Goal: Check status: Check status

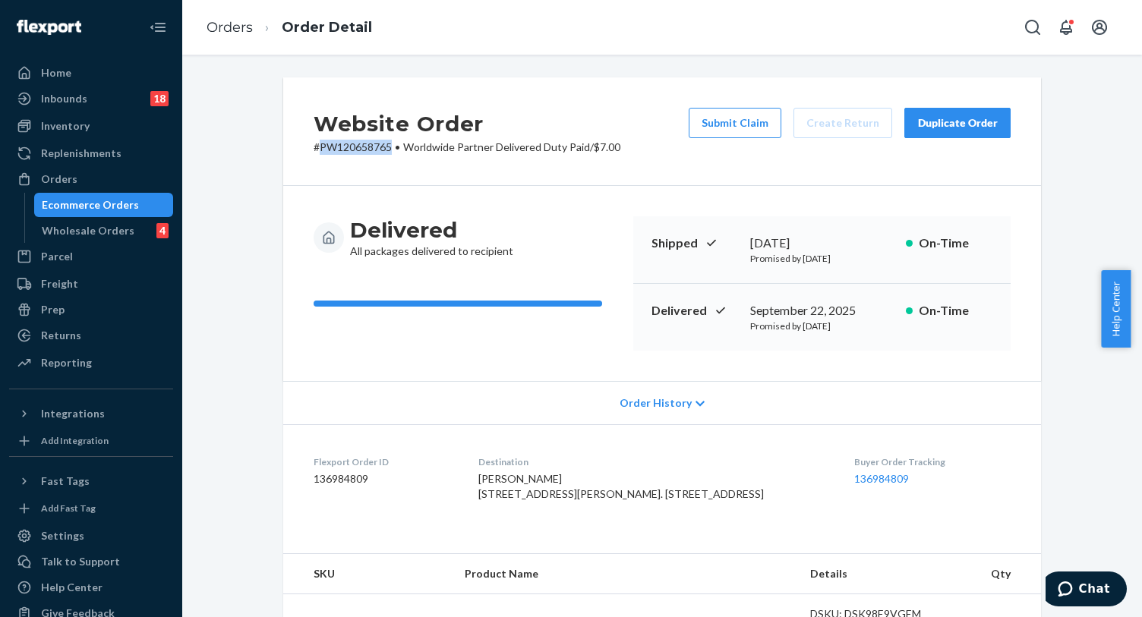
drag, startPoint x: 78, startPoint y: 181, endPoint x: 372, endPoint y: 55, distance: 319.6
click at [78, 181] on div "Orders" at bounding box center [91, 178] width 161 height 21
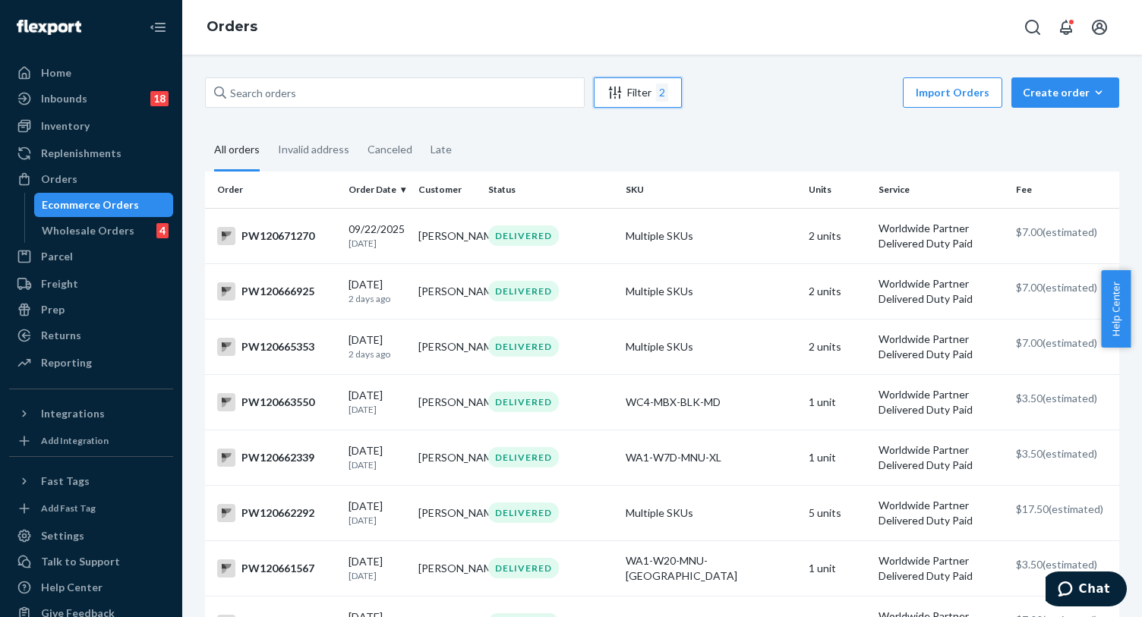
click at [618, 97] on icon "Filter" at bounding box center [614, 92] width 15 height 15
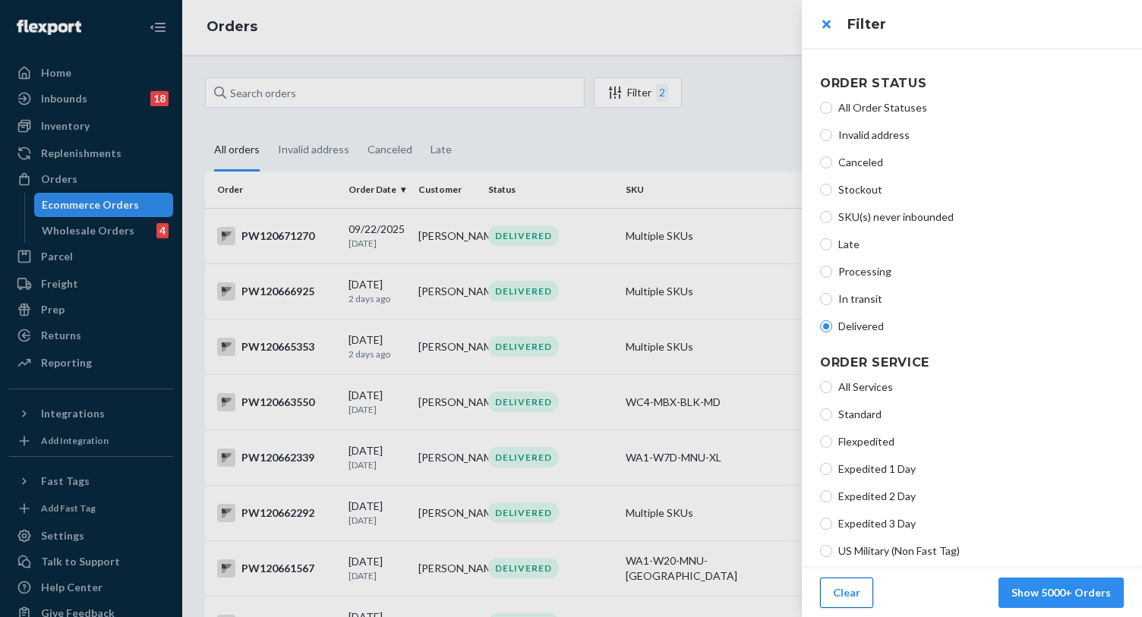
click at [833, 588] on button "Clear" at bounding box center [846, 593] width 53 height 30
radio input "true"
radio input "false"
radio input "true"
radio input "false"
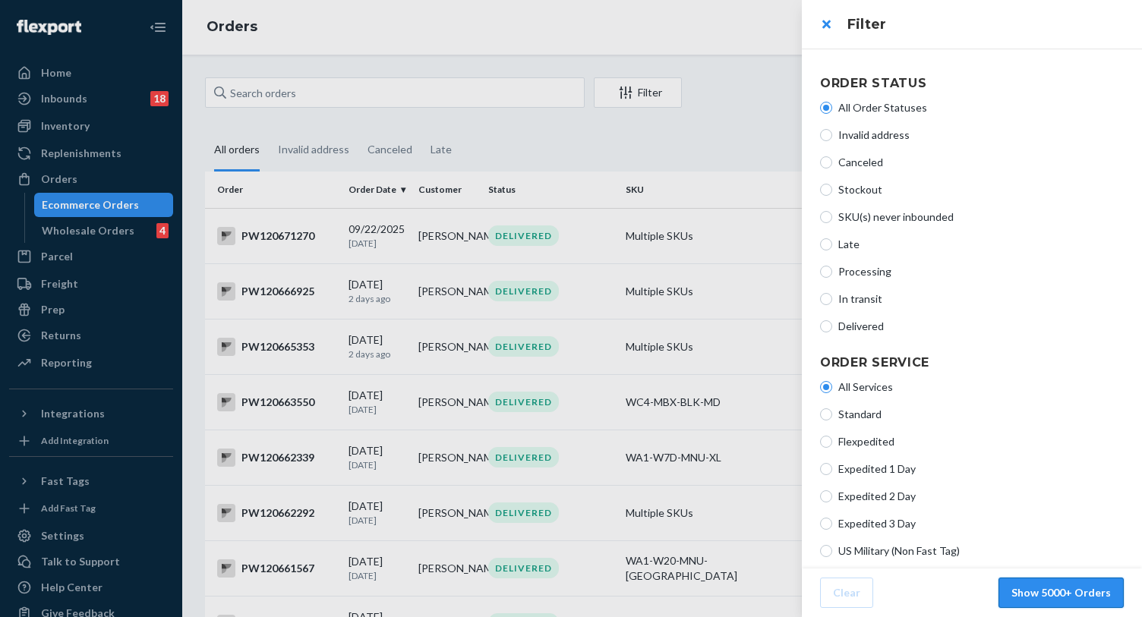
click at [1048, 600] on button "Show 5000+ Orders" at bounding box center [1060, 593] width 125 height 30
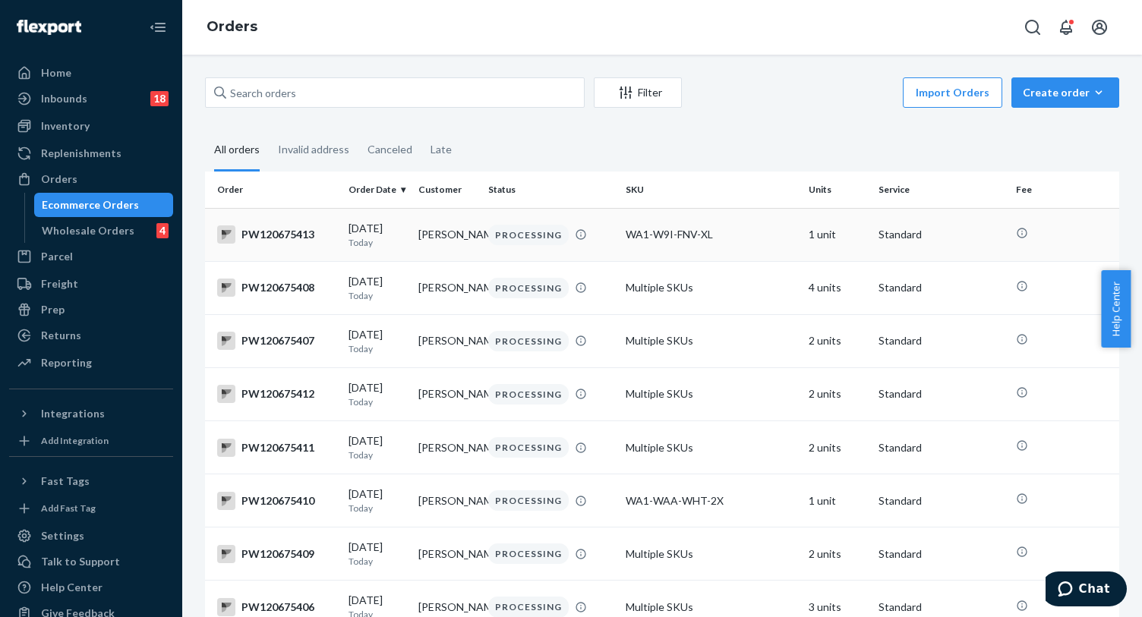
click at [637, 237] on div "WA1-W9I-FNV-XL" at bounding box center [710, 234] width 171 height 15
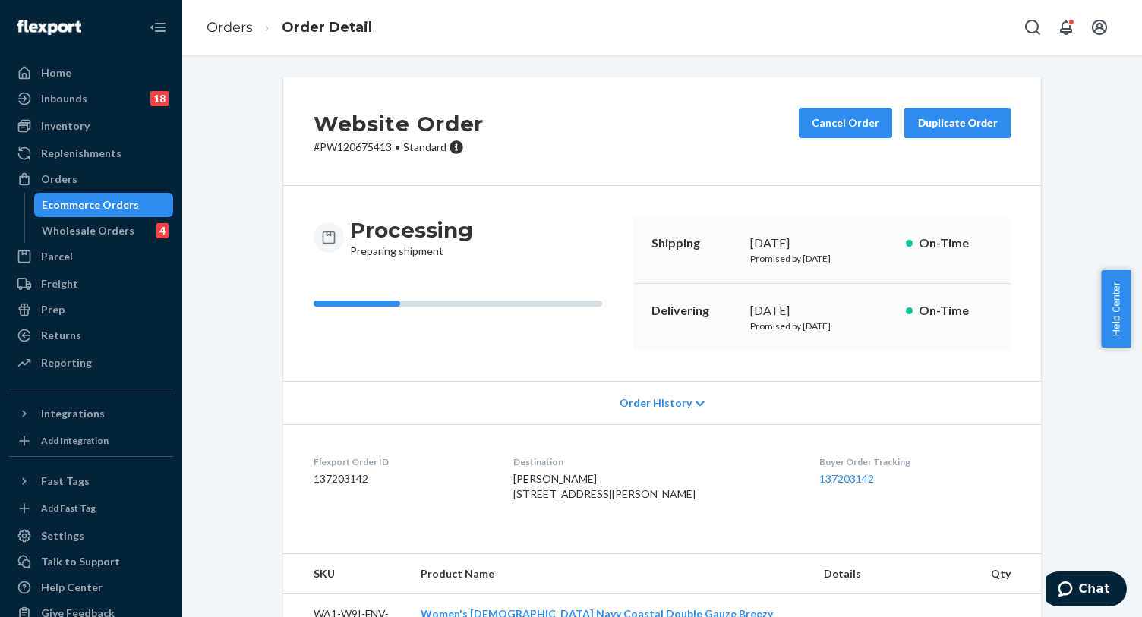
click at [354, 149] on p "# PW120675413 • Standard" at bounding box center [398, 147] width 170 height 15
copy p "PW120675413"
click at [231, 449] on div "Website Order # PW120675413 • Standard Cancel Order Duplicate Order Processing …" at bounding box center [662, 510] width 937 height 866
drag, startPoint x: 235, startPoint y: 301, endPoint x: 266, endPoint y: 138, distance: 166.1
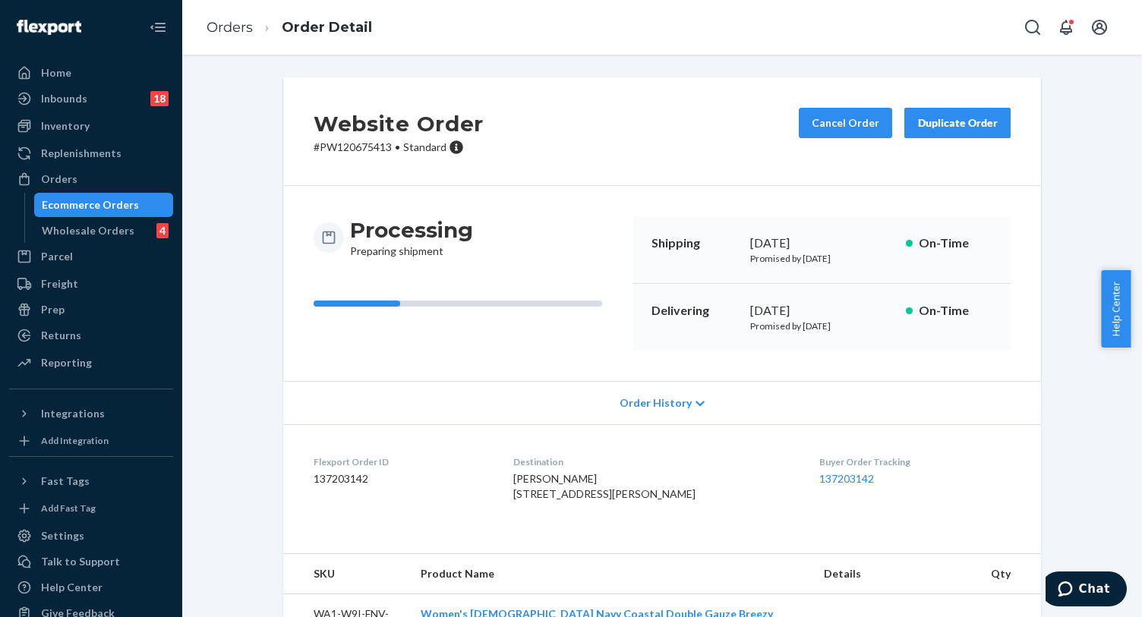
click at [235, 301] on div "Website Order # PW120675413 • Standard Cancel Order Duplicate Order Processing …" at bounding box center [662, 510] width 937 height 866
click at [99, 180] on div "Orders" at bounding box center [91, 178] width 161 height 21
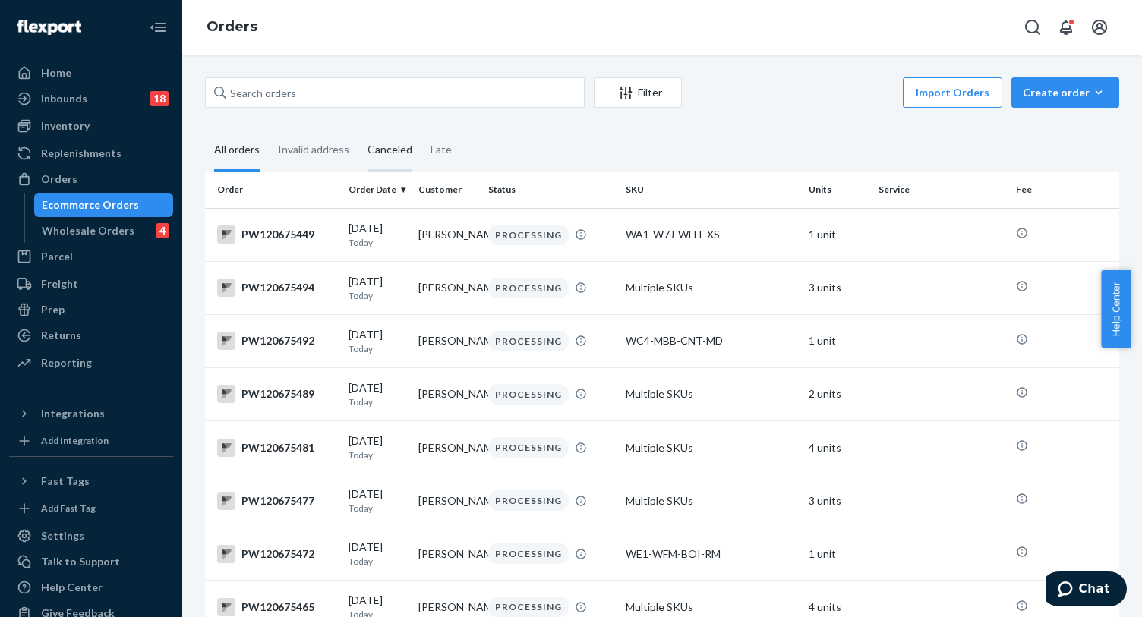
click at [392, 154] on div "Canceled" at bounding box center [389, 151] width 45 height 42
click at [358, 130] on input "Canceled" at bounding box center [358, 130] width 0 height 0
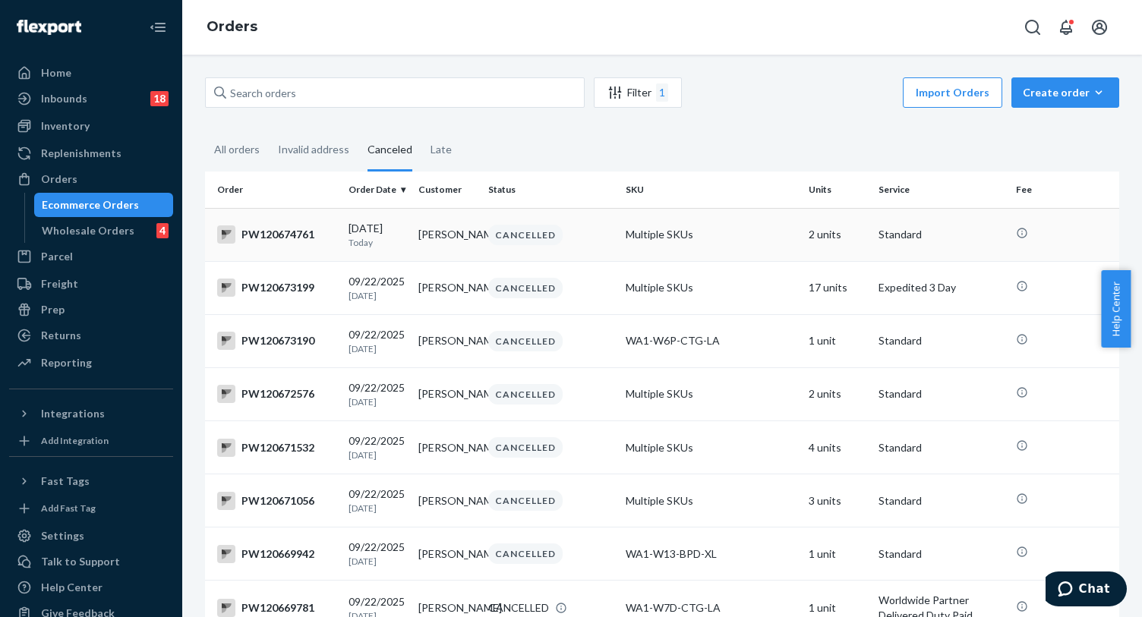
click at [644, 244] on td "Multiple SKUs" at bounding box center [710, 234] width 183 height 53
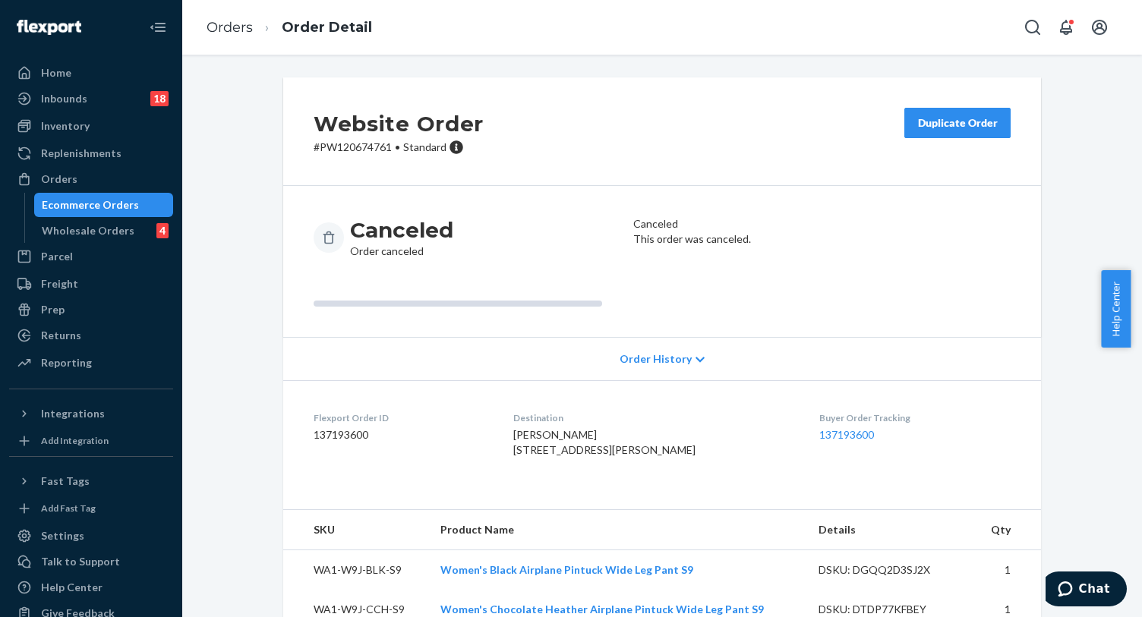
click at [364, 146] on p "# PW120674761 • Standard" at bounding box center [398, 147] width 170 height 15
copy p "PW120674761"
